Goal: Information Seeking & Learning: Learn about a topic

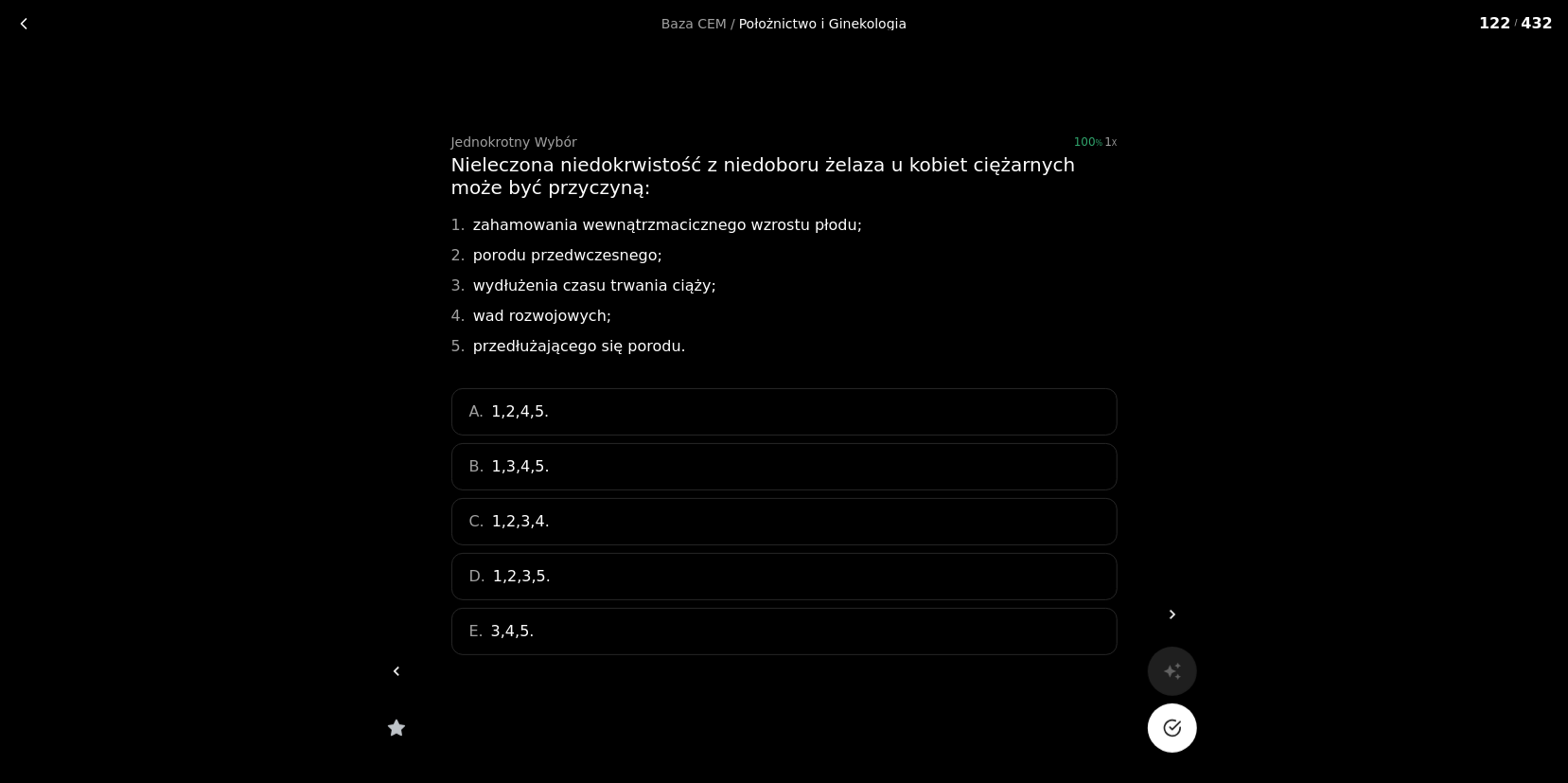
click at [704, 21] on link "Baza CEM" at bounding box center [695, 23] width 65 height 13
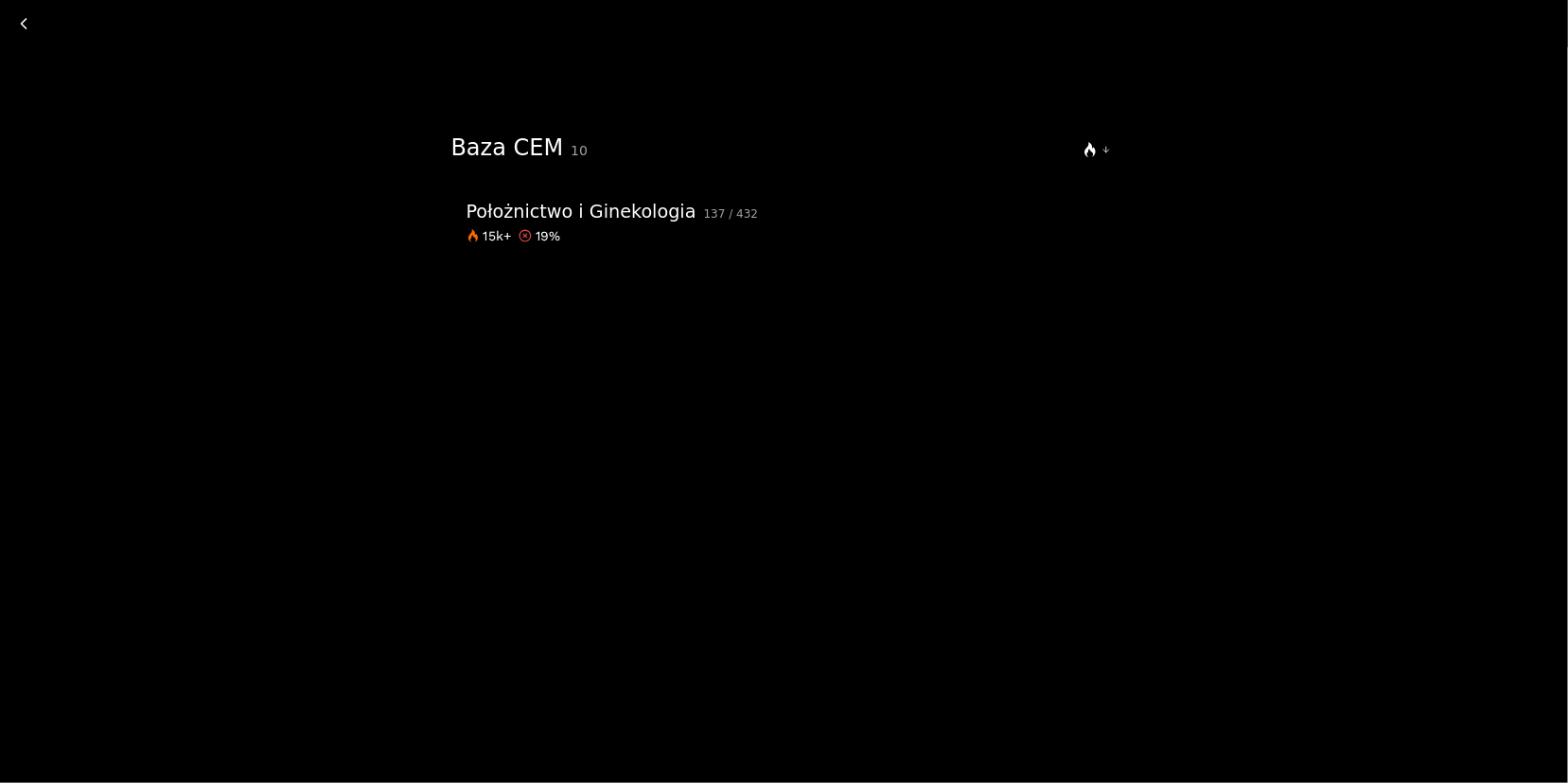
click at [783, 27] on div at bounding box center [784, 24] width 1553 height 32
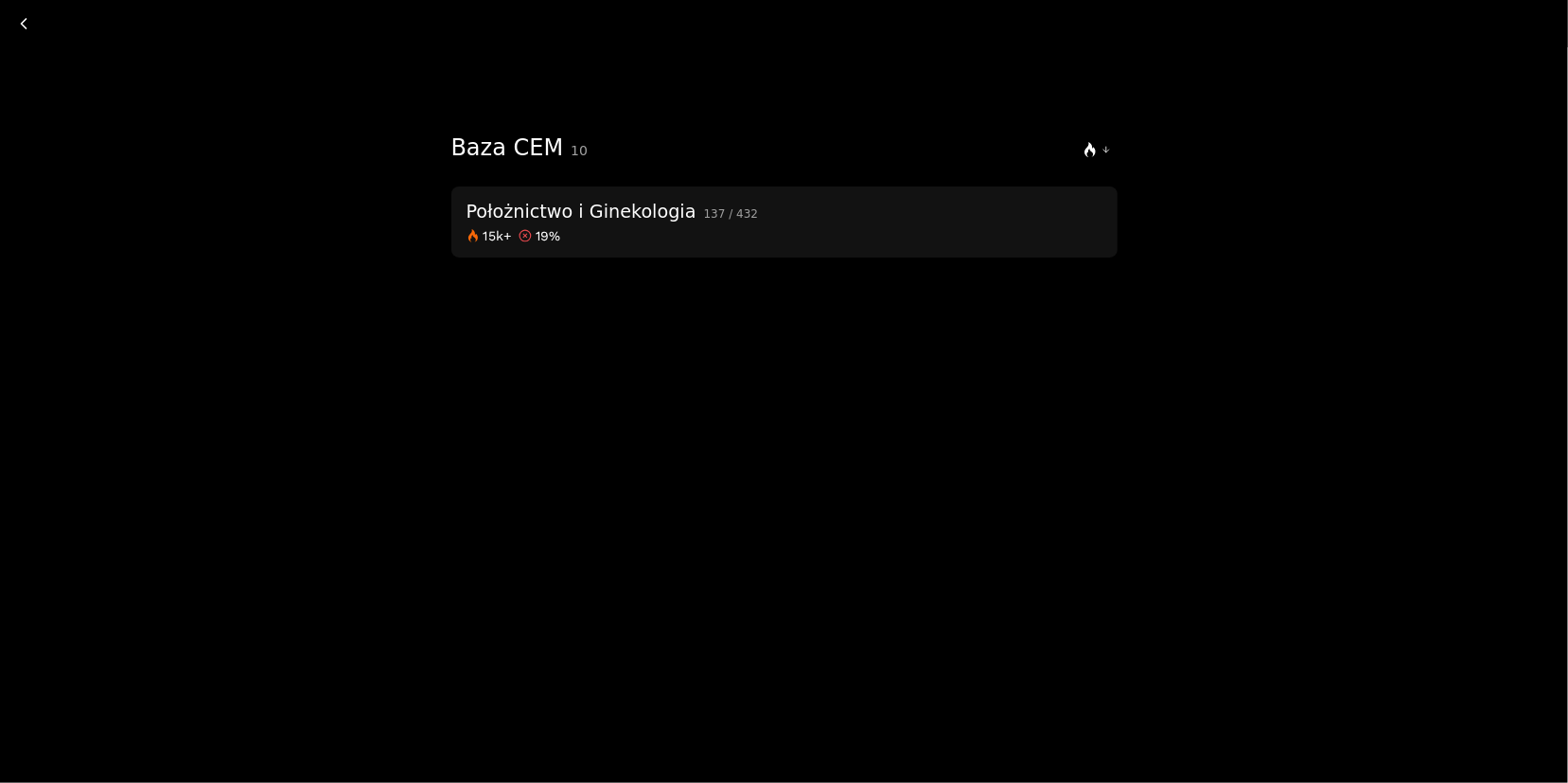
click at [678, 229] on div "Położnictwo i Ginekologia" at bounding box center [582, 212] width 230 height 33
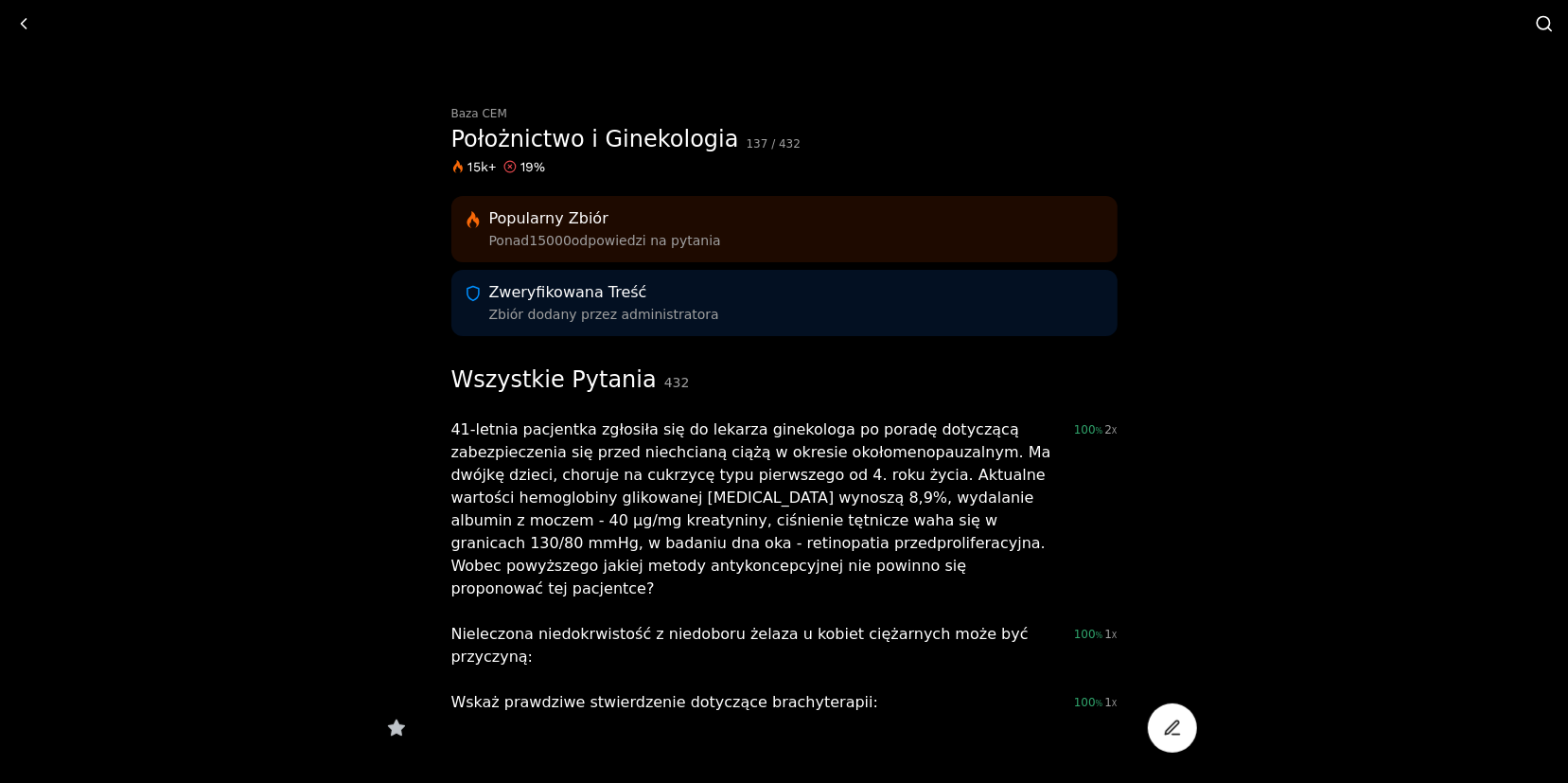
scroll to position [68, 0]
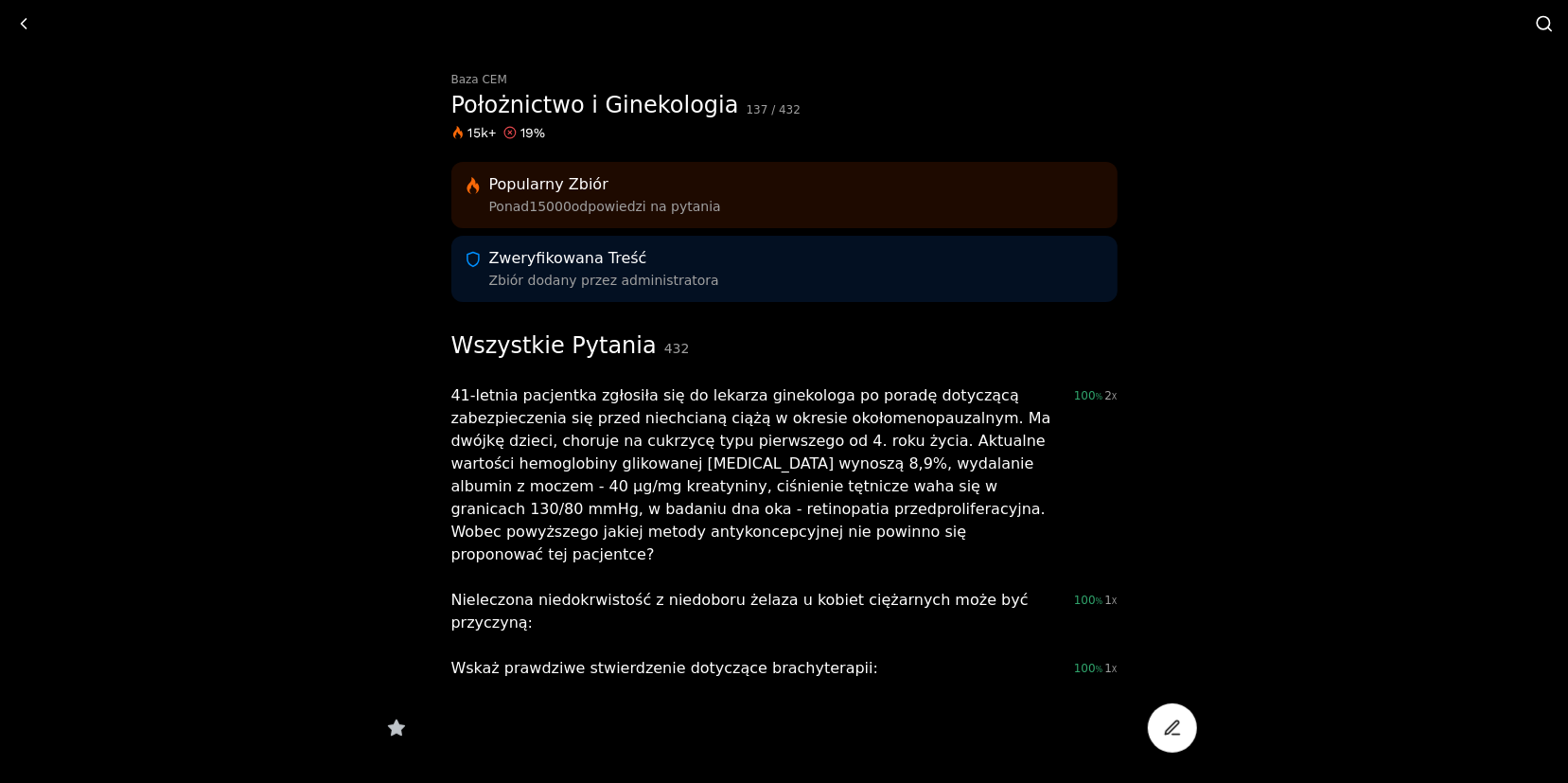
click at [569, 332] on div "Wszystkie Pytania 432" at bounding box center [571, 347] width 239 height 30
click at [567, 338] on div "Wszystkie Pytania 432" at bounding box center [571, 347] width 239 height 30
click at [534, 336] on div "Wszystkie Pytania 432" at bounding box center [571, 347] width 239 height 30
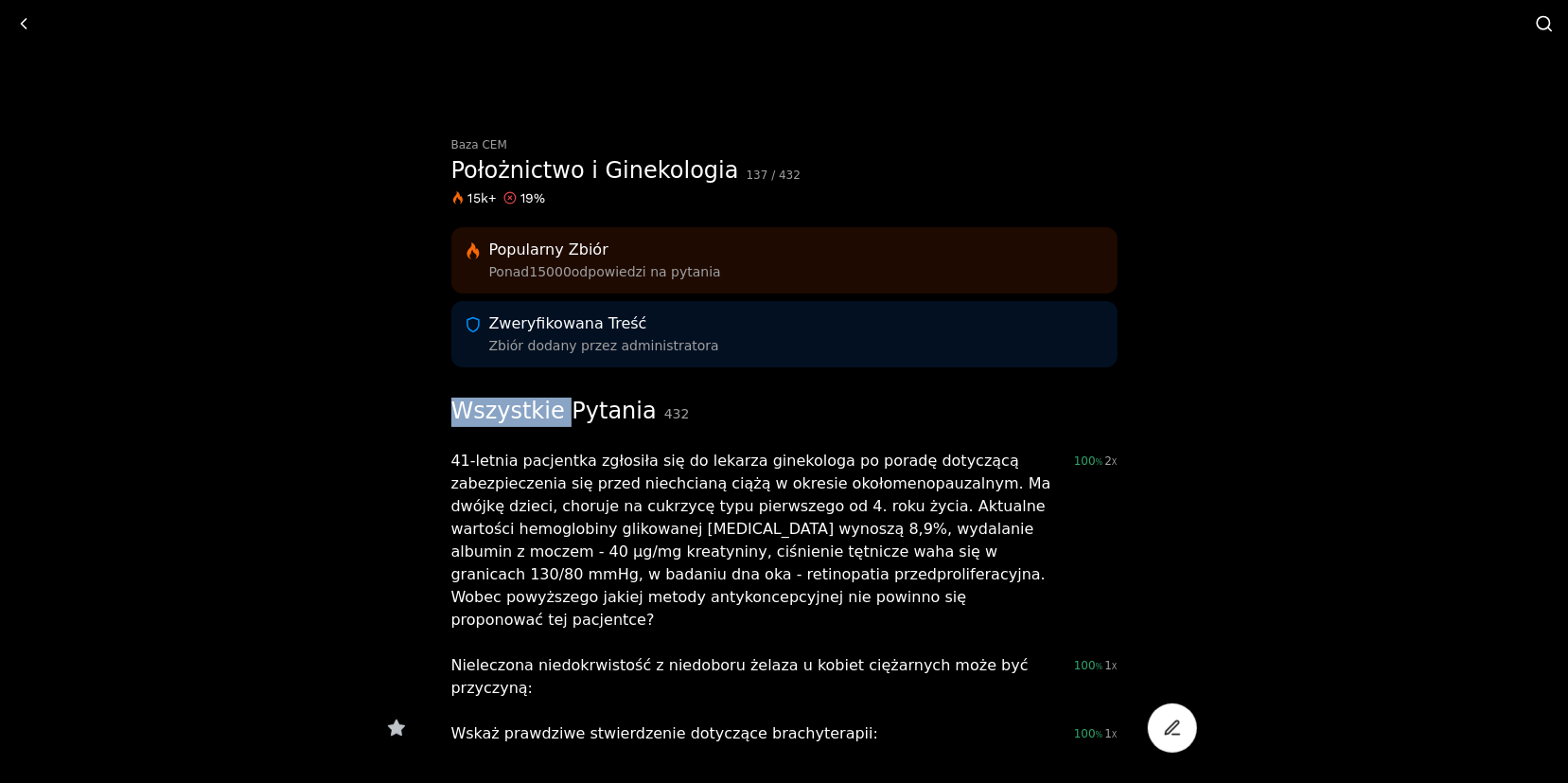
scroll to position [0, 0]
click at [628, 430] on div "Wszystkie Pytania 432" at bounding box center [571, 415] width 239 height 30
click at [616, 169] on div "Położnictwo i Ginekologia" at bounding box center [596, 173] width 287 height 41
click at [567, 420] on div "Wszystkie Pytania 432" at bounding box center [571, 415] width 239 height 30
click at [619, 147] on div "Baza CEM" at bounding box center [785, 147] width 666 height 11
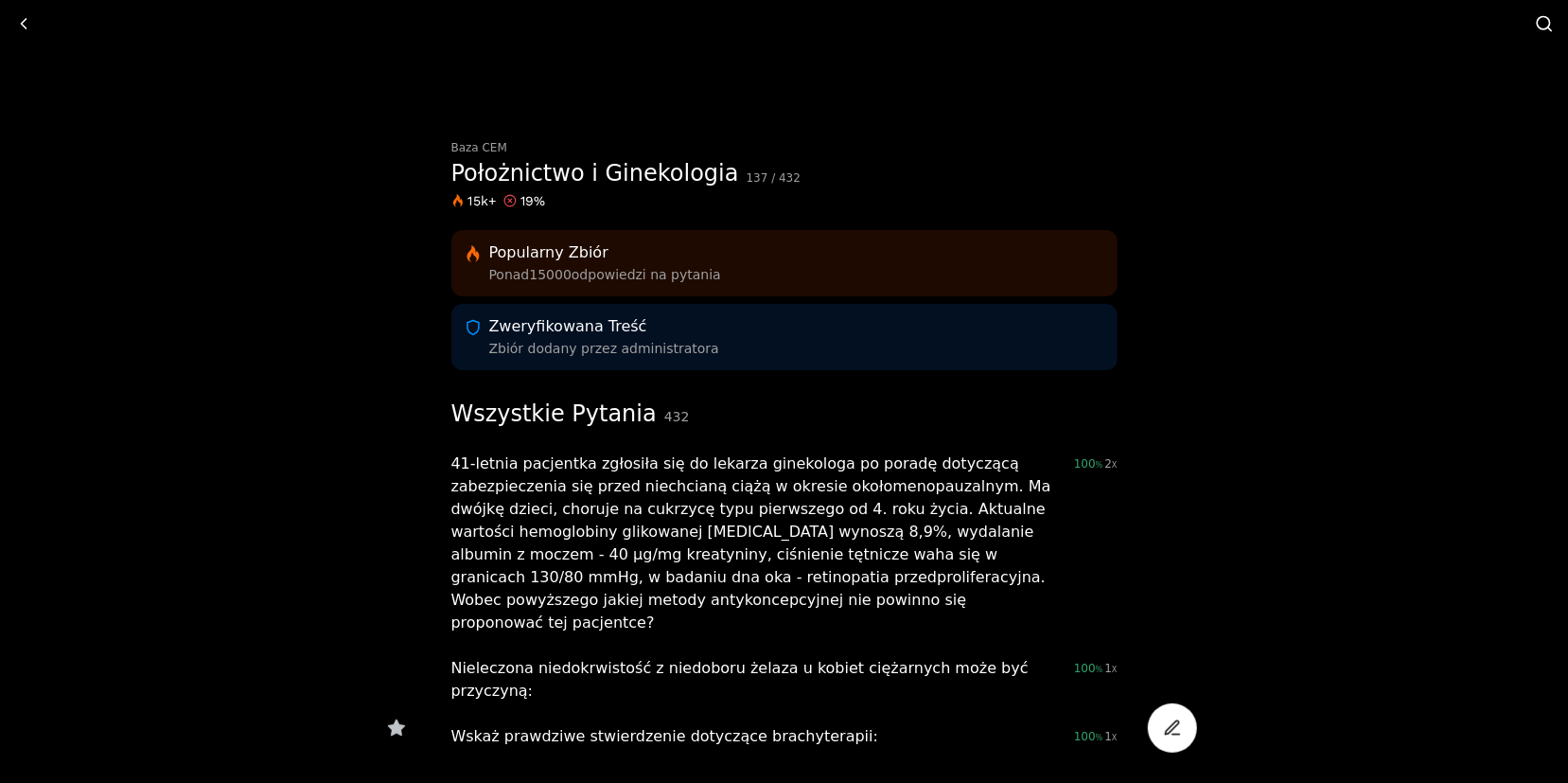
click at [618, 176] on div "Położnictwo i Ginekologia" at bounding box center [596, 173] width 287 height 41
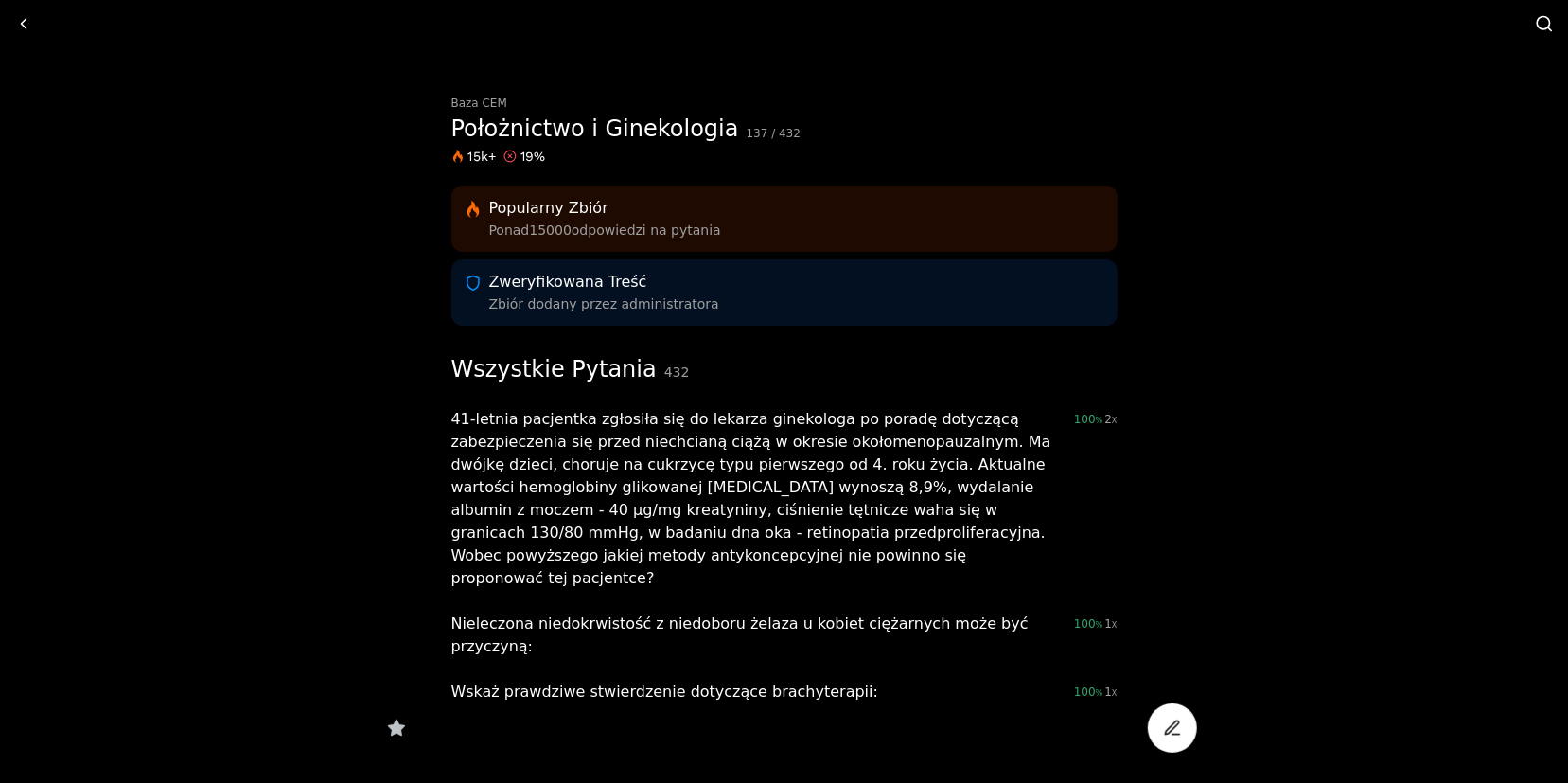
scroll to position [68, 0]
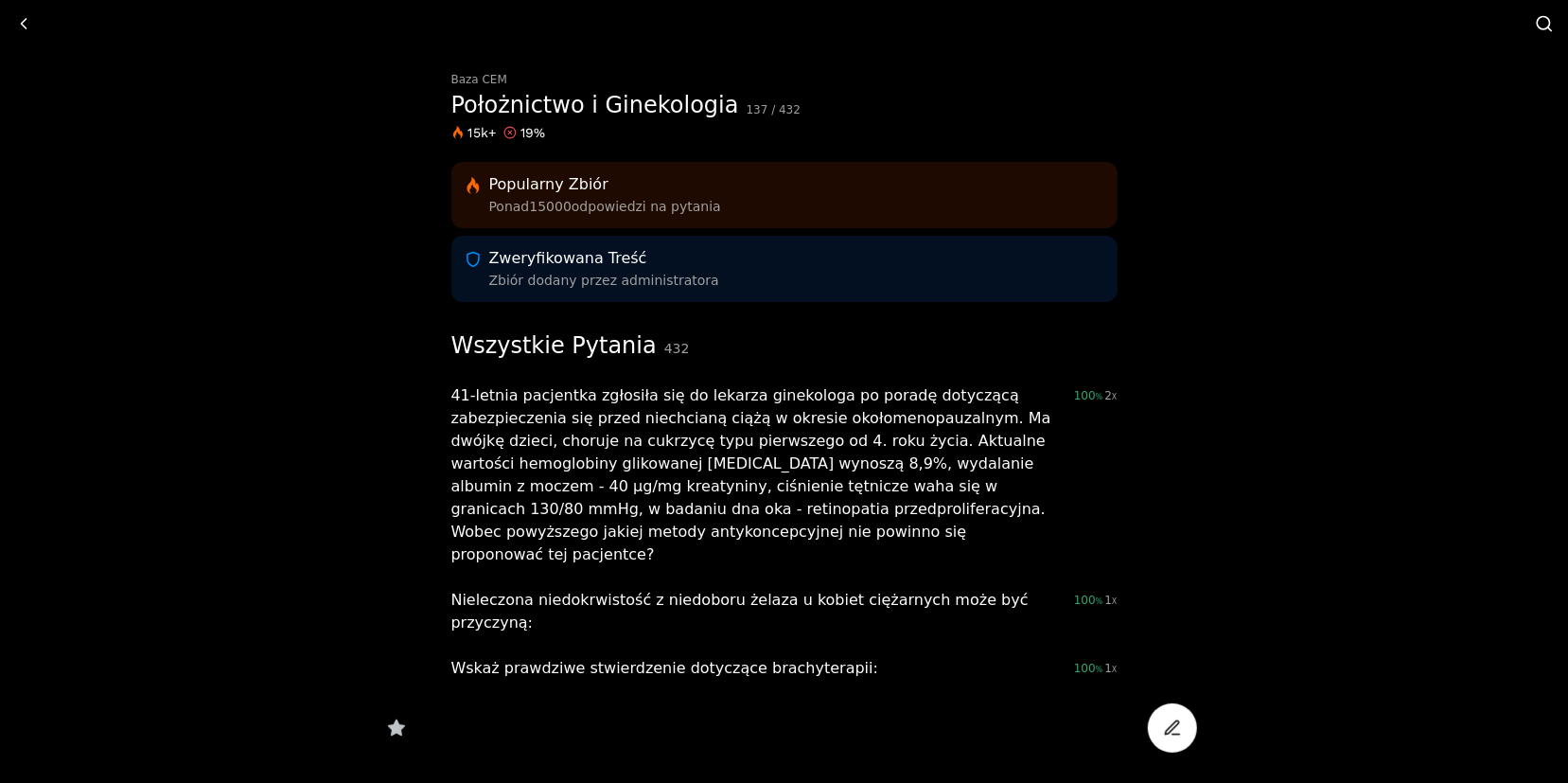
click at [729, 378] on div "Wszystkie Pytania 432 41-letnia pacjentka zgłosiła się do lekarza ginekologa po…" at bounding box center [785, 505] width 666 height 347
click at [740, 415] on div "41-letnia pacjentka zgłosiła się do lekarza ginekologa po poradę dotyczącą zabe…" at bounding box center [755, 475] width 608 height 181
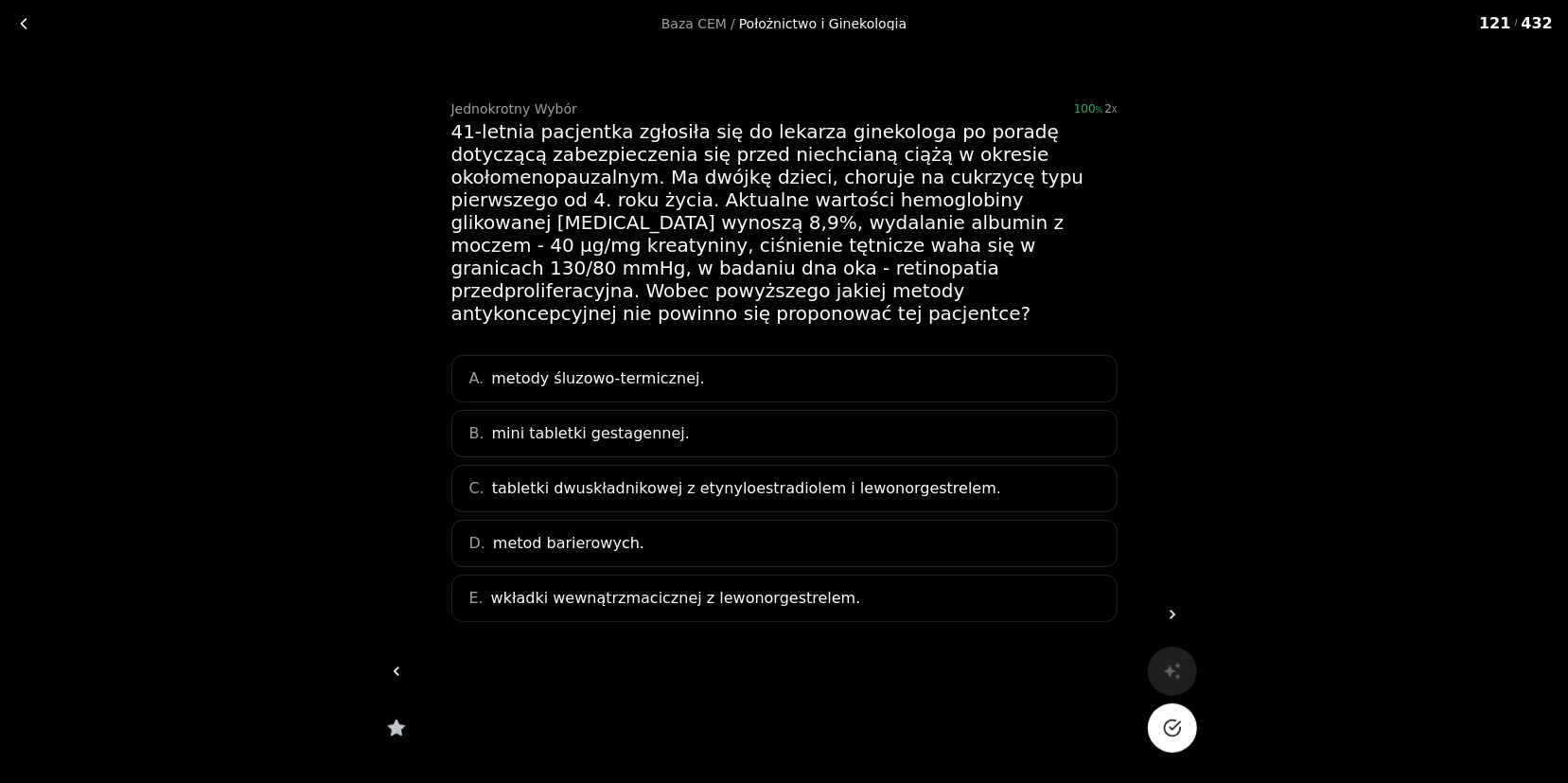
scroll to position [9, 0]
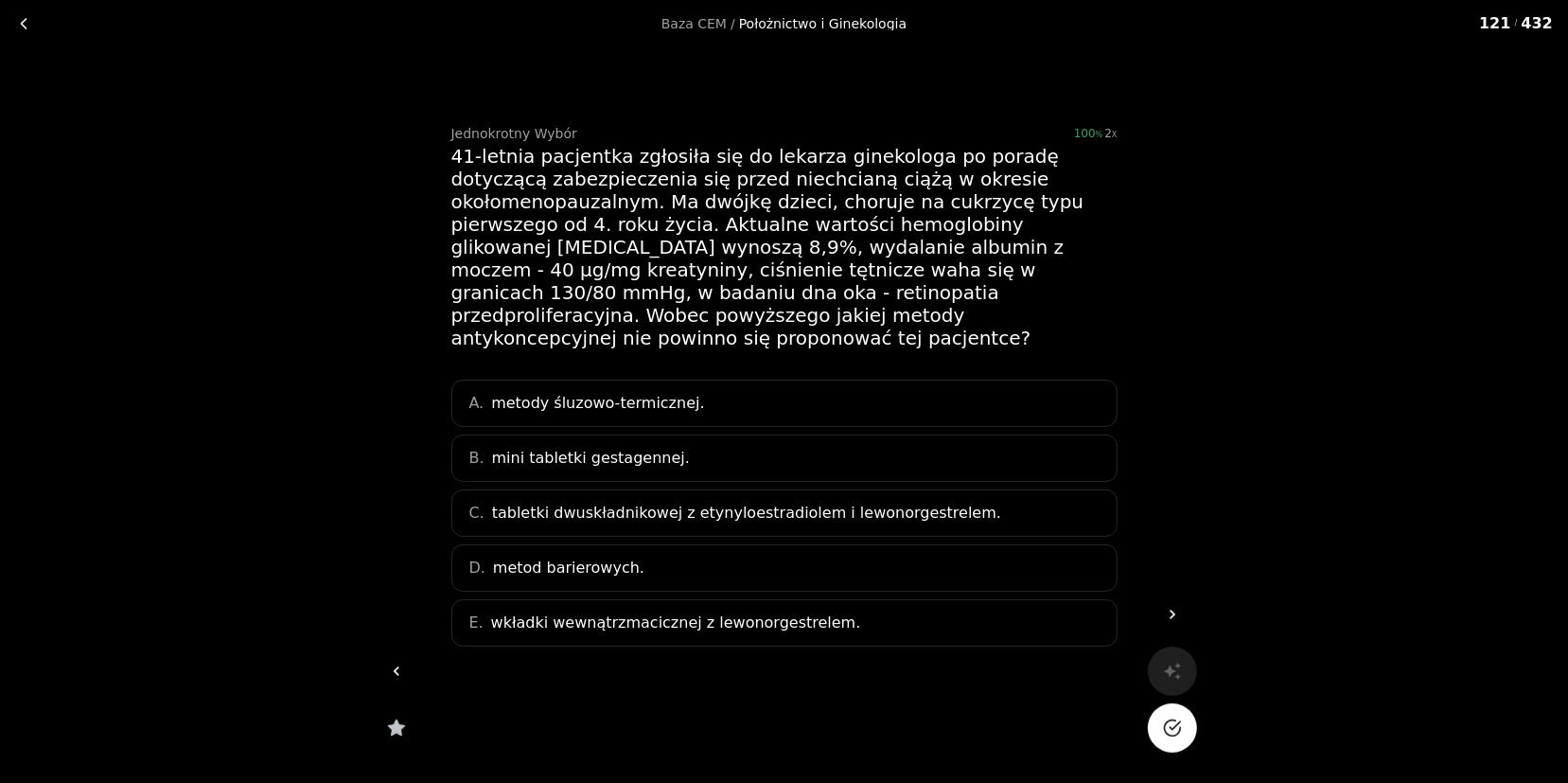
click at [766, 17] on div "Położnictwo i Ginekologia" at bounding box center [823, 23] width 168 height 13
click at [789, 14] on div "Baza CEM / Położnictwo i Ginekologia 121 / 432" at bounding box center [784, 24] width 1553 height 32
click at [682, 21] on link "Baza CEM" at bounding box center [695, 23] width 65 height 13
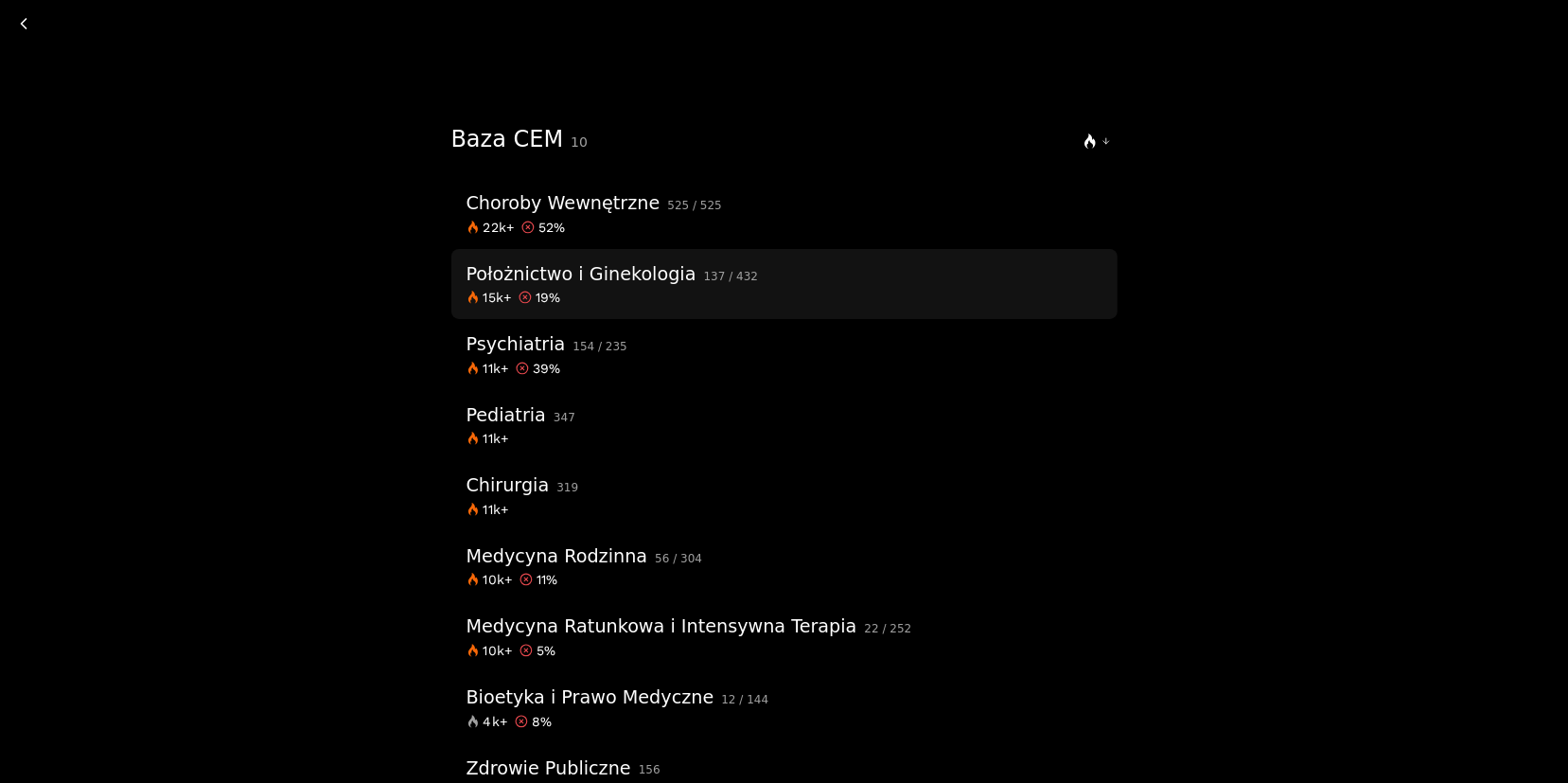
click at [650, 286] on div "Położnictwo i Ginekologia" at bounding box center [582, 275] width 230 height 33
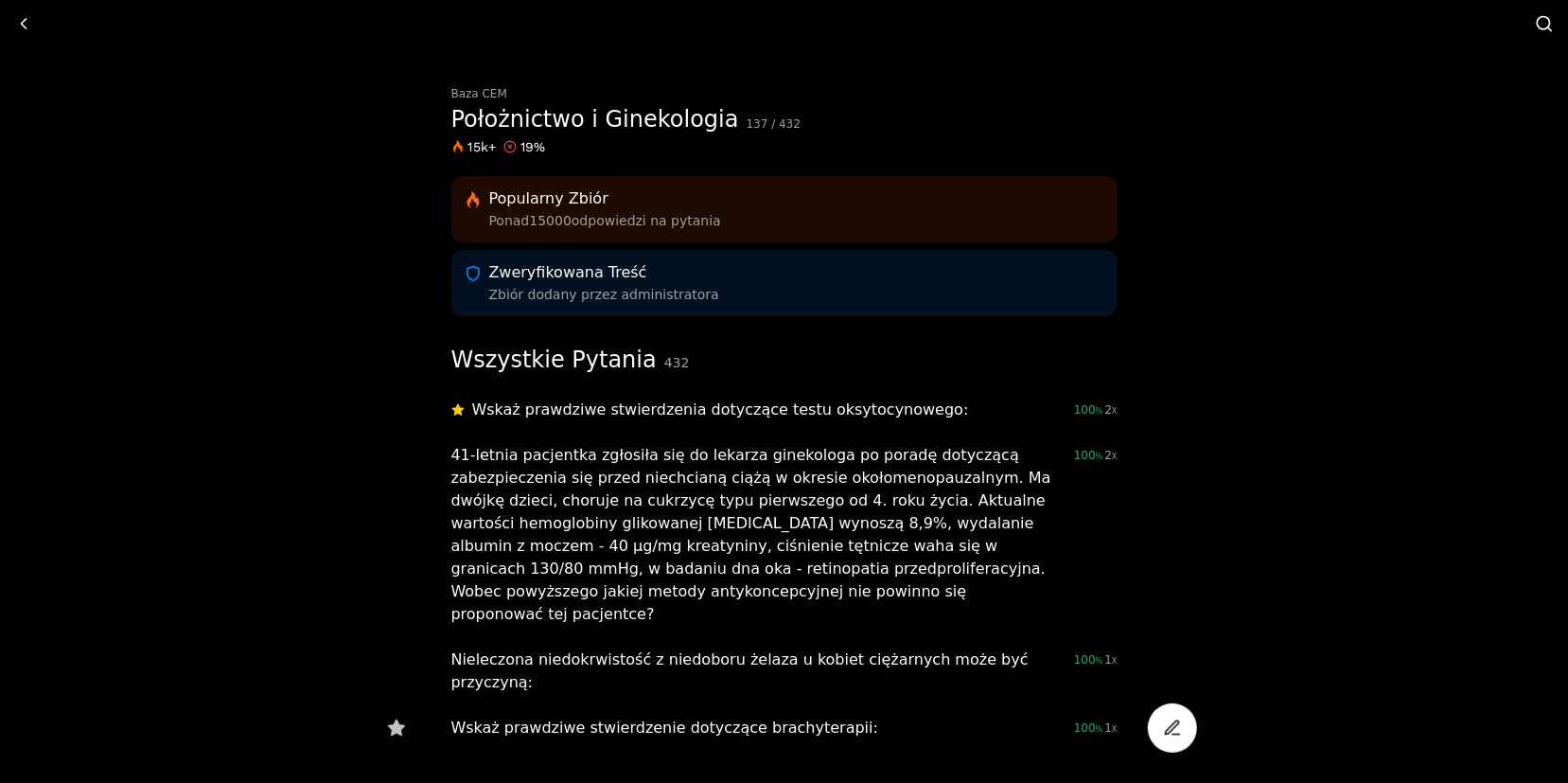
scroll to position [114, 0]
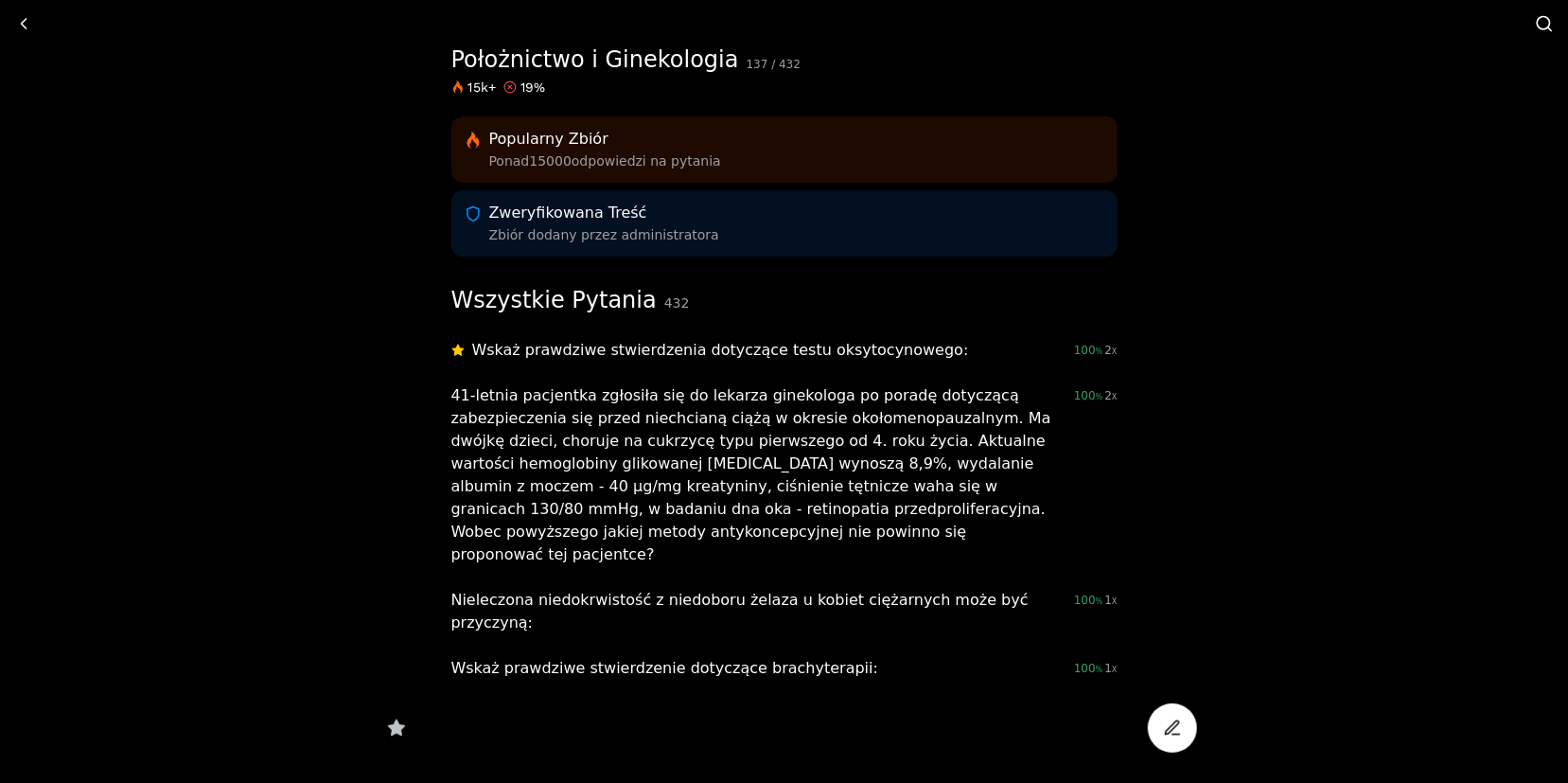
click at [664, 298] on span "432" at bounding box center [677, 302] width 26 height 15
click at [609, 294] on div "Wszystkie Pytania 432" at bounding box center [571, 301] width 239 height 30
click at [580, 304] on div "Wszystkie Pytania 432" at bounding box center [571, 301] width 239 height 30
click at [693, 280] on div "Baza CEM Położnictwo i Ginekologia 137 / 432 15k+ 19 % Popularny Zbiór Ponad 15…" at bounding box center [784, 381] width 727 height 894
click at [676, 299] on div "Wszystkie Pytania 432" at bounding box center [785, 301] width 666 height 30
